Goal: Information Seeking & Learning: Learn about a topic

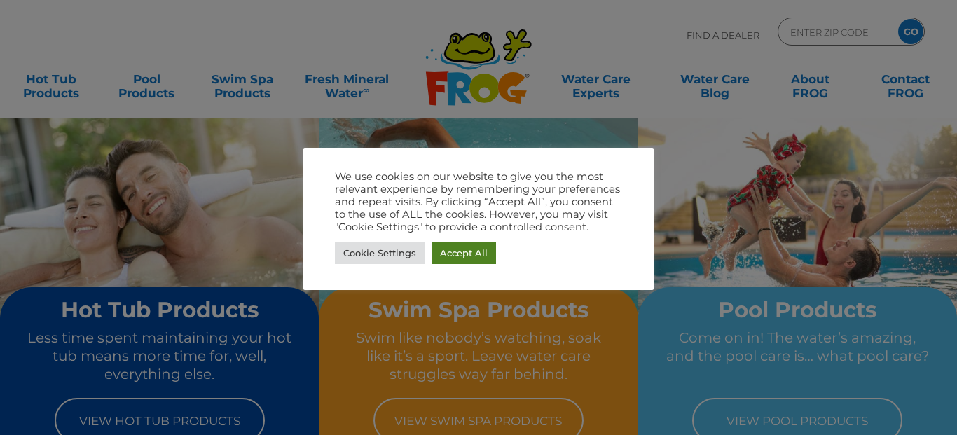
click at [452, 257] on link "Accept All" at bounding box center [464, 253] width 64 height 22
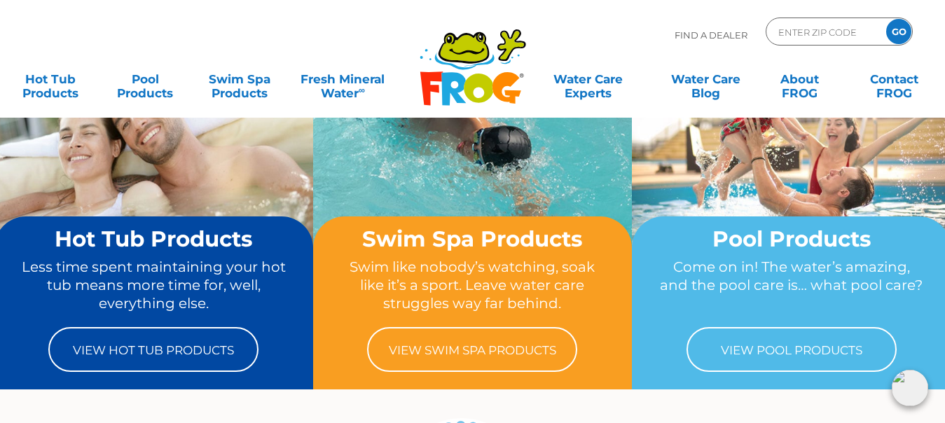
scroll to position [83, 0]
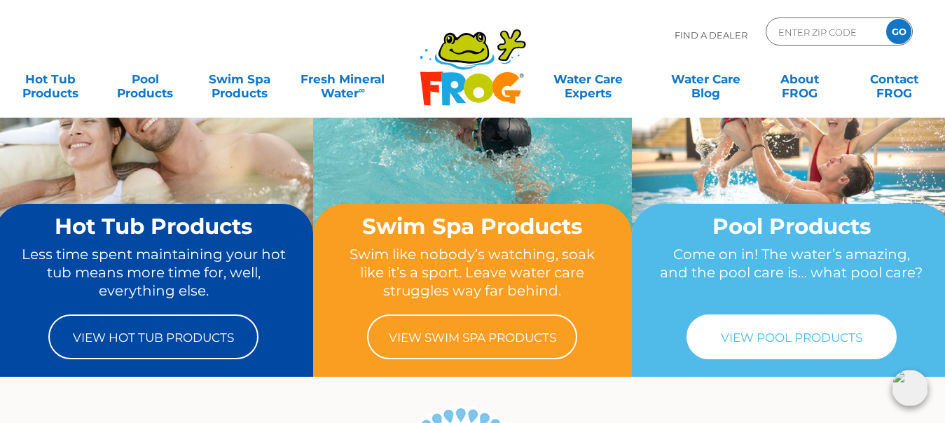
click at [811, 340] on link "View Pool Products" at bounding box center [792, 337] width 210 height 45
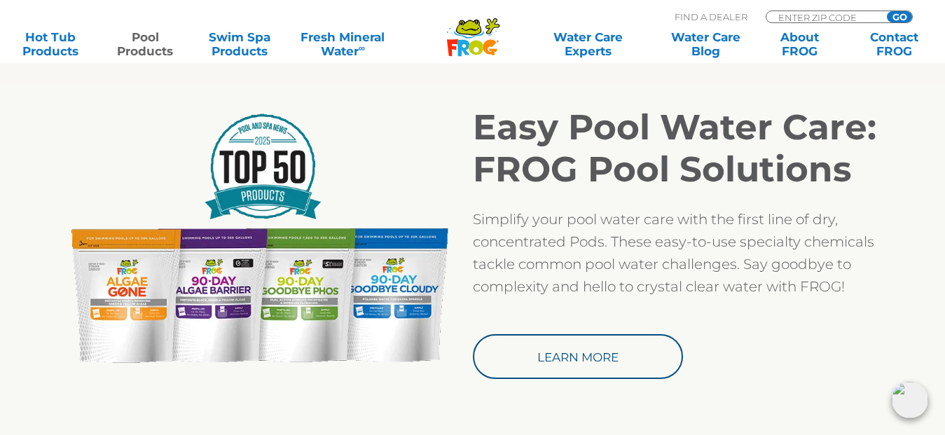
scroll to position [1169, 0]
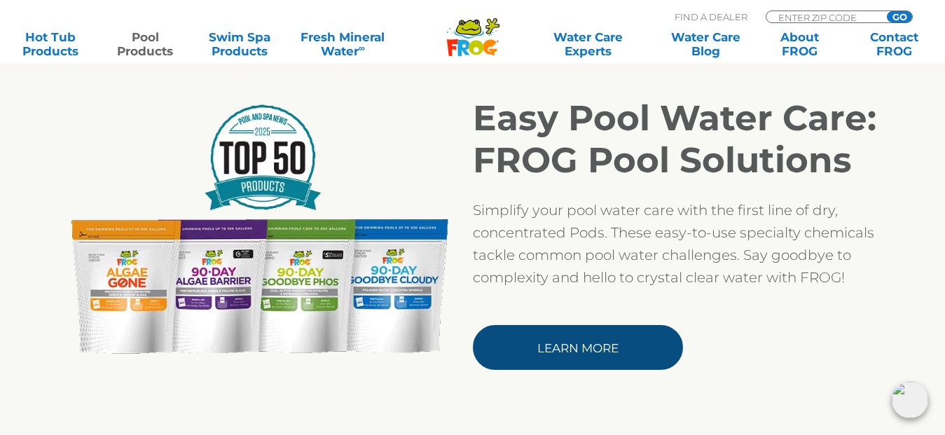
click at [620, 341] on link "Learn More" at bounding box center [578, 347] width 210 height 45
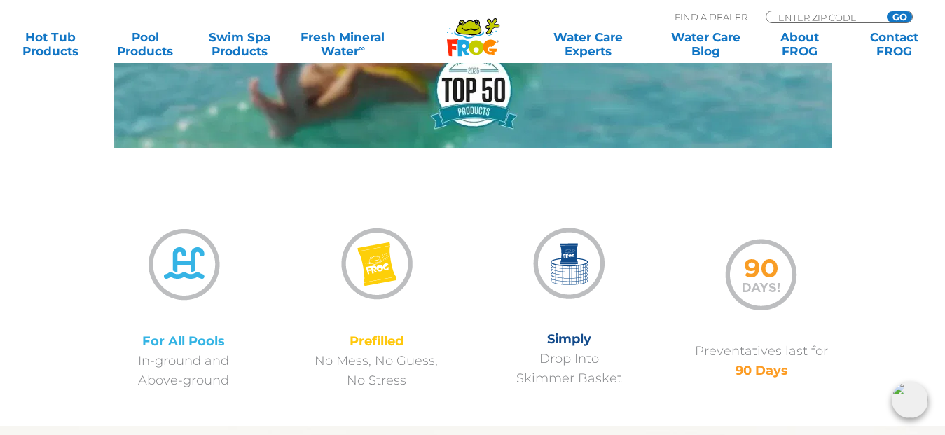
scroll to position [509, 0]
